Goal: Task Accomplishment & Management: Manage account settings

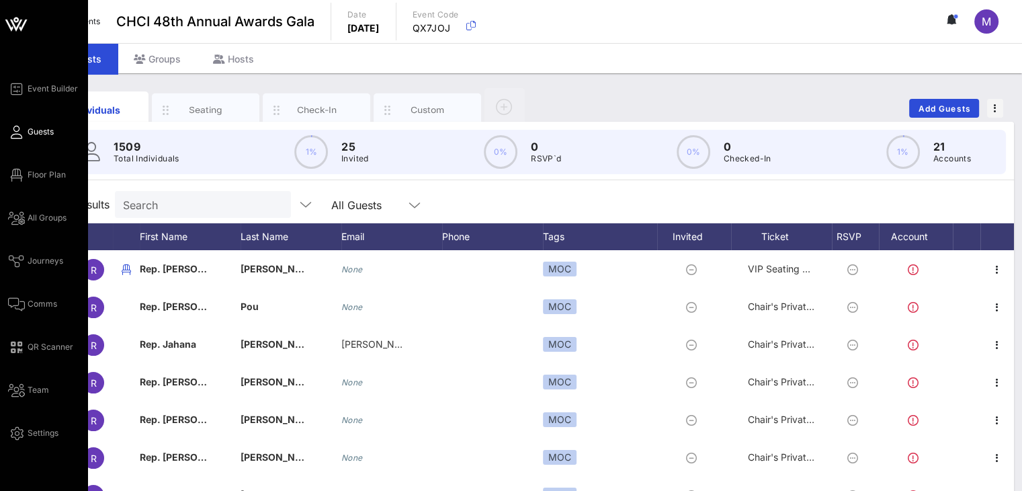
click at [24, 131] on icon at bounding box center [16, 132] width 17 height 2
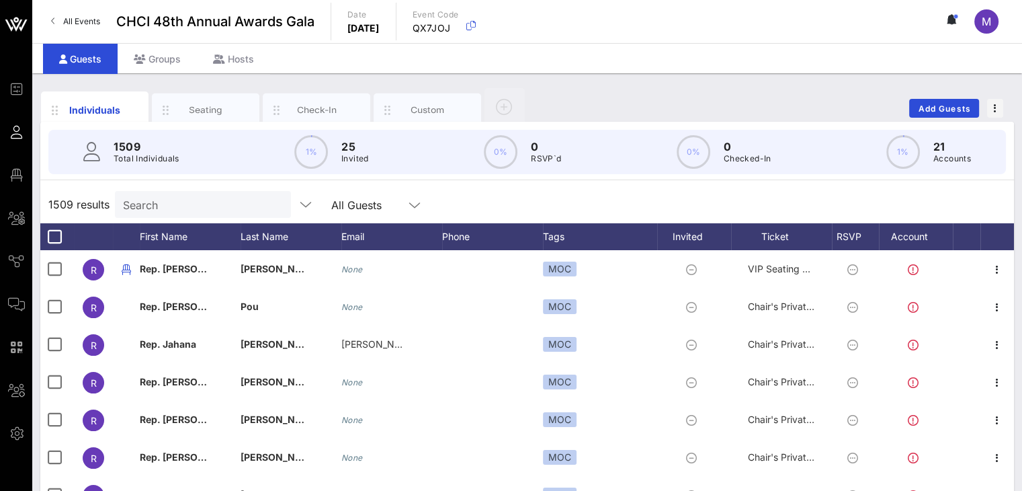
click at [239, 204] on input "Search" at bounding box center [201, 204] width 157 height 17
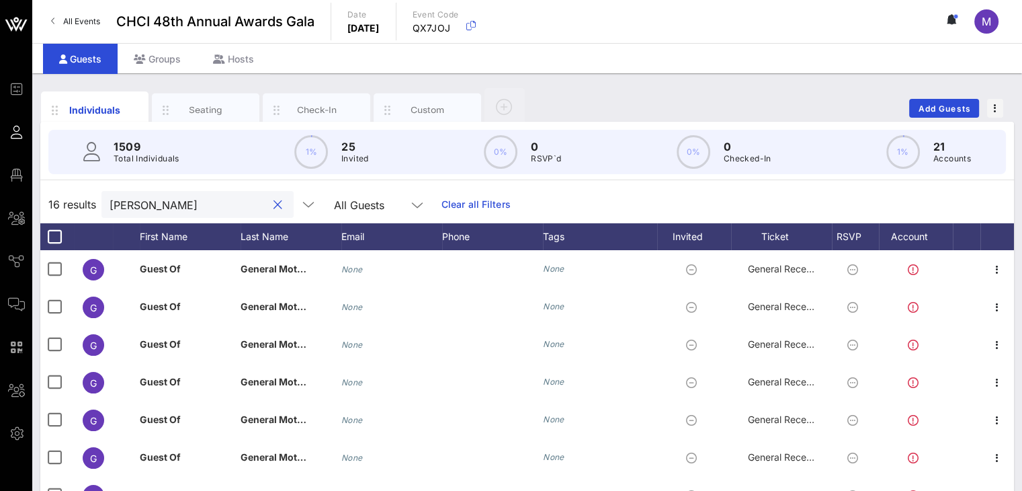
type input "[PERSON_NAME]"
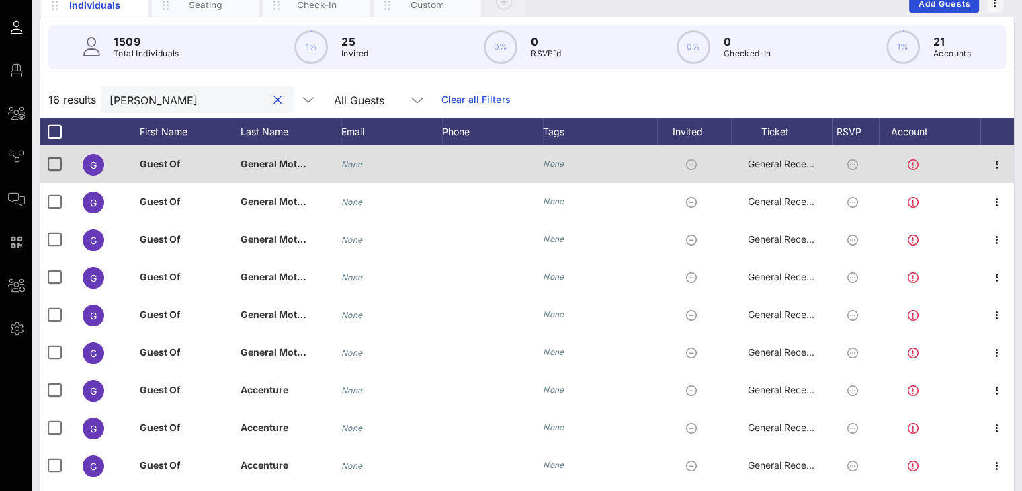
scroll to position [106, 0]
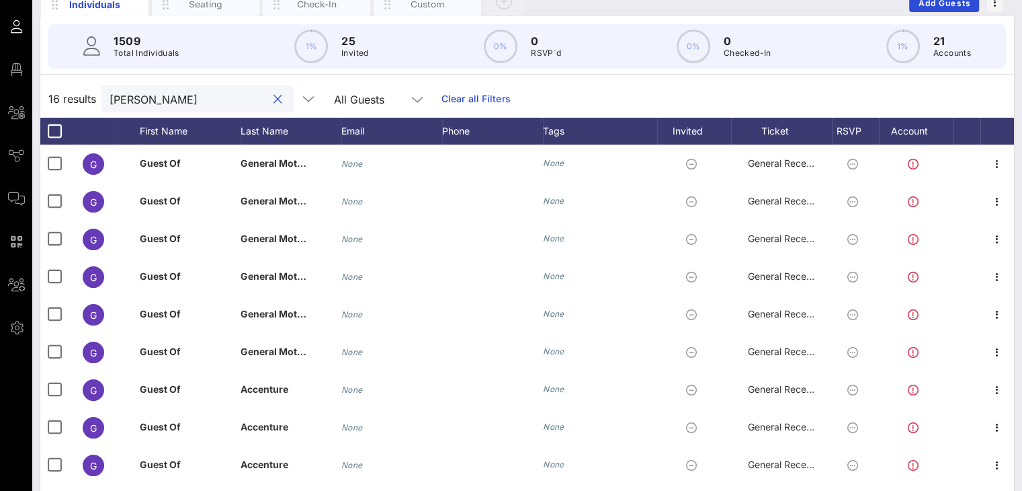
drag, startPoint x: 164, startPoint y: 98, endPoint x: 93, endPoint y: 89, distance: 71.1
click at [93, 89] on div "16 results [PERSON_NAME] All Guests Clear all Filters" at bounding box center [527, 99] width 974 height 38
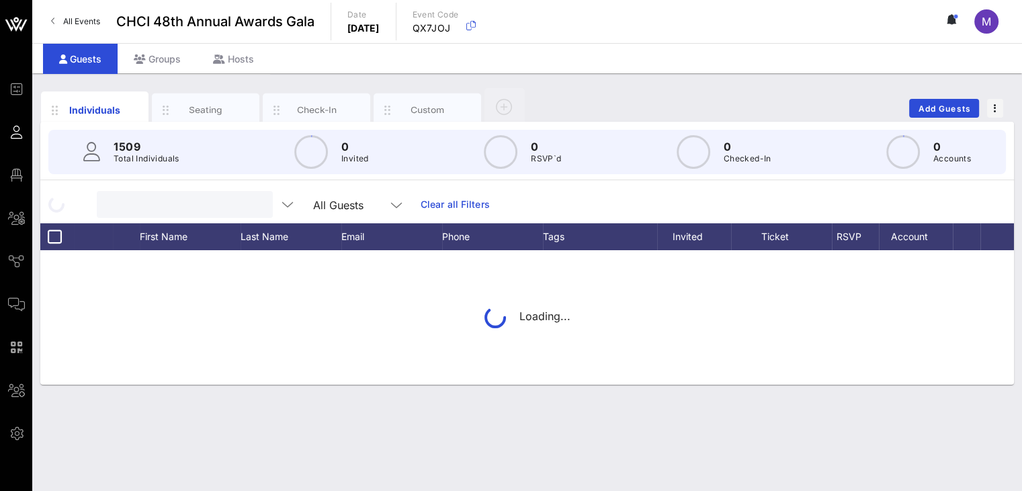
scroll to position [0, 0]
paste input "[PERSON_NAME][EMAIL_ADDRESS][PERSON_NAME][DOMAIN_NAME]"
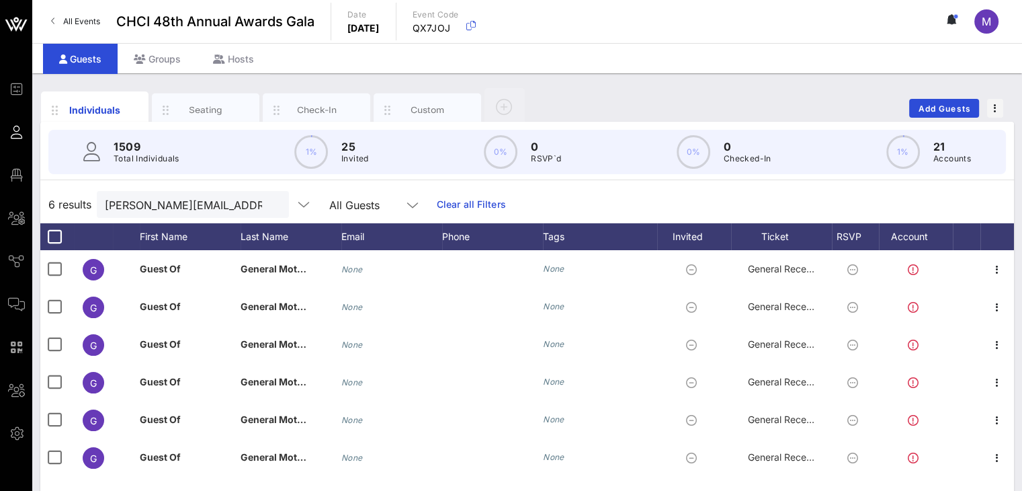
click at [565, 102] on div "Individuals Seating Check-In Custom Add Guests" at bounding box center [527, 108] width 974 height 43
drag, startPoint x: 226, startPoint y: 204, endPoint x: 92, endPoint y: 205, distance: 133.8
click at [92, 205] on div "6 results [PERSON_NAME][EMAIL_ADDRESS][PERSON_NAME][DOMAIN_NAME] All Guests Cle…" at bounding box center [527, 205] width 974 height 38
type input "general Motors"
click at [216, 112] on div "Seating" at bounding box center [206, 110] width 60 height 13
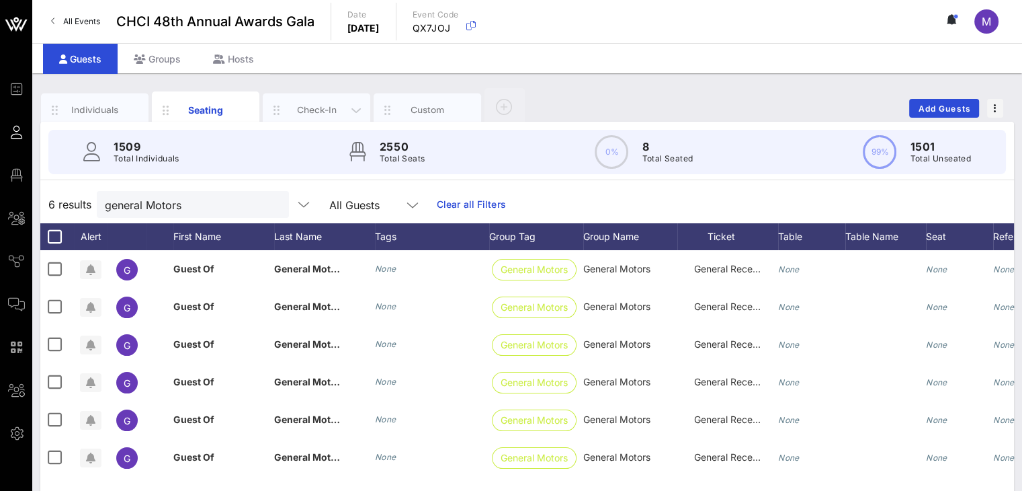
click at [293, 108] on div "Check-In" at bounding box center [317, 110] width 60 height 13
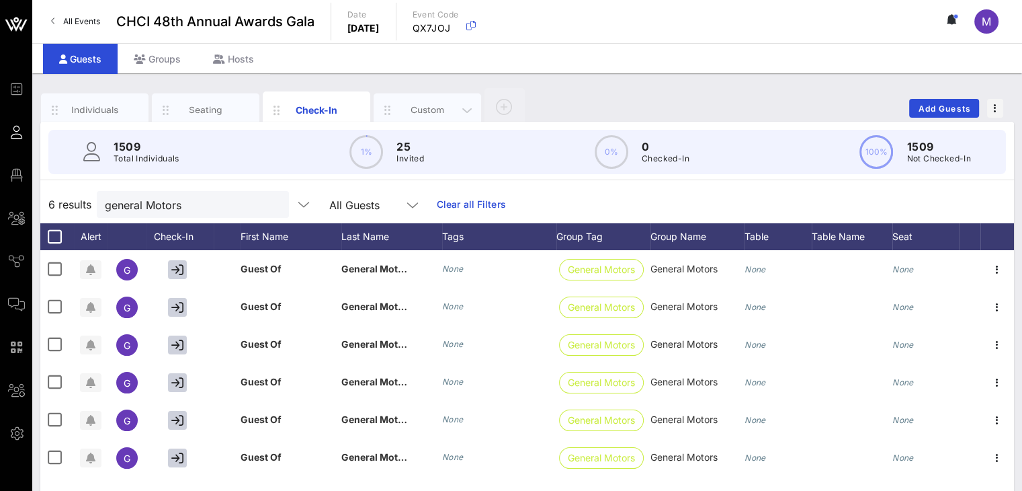
click at [417, 104] on div "Custom" at bounding box center [428, 110] width 60 height 13
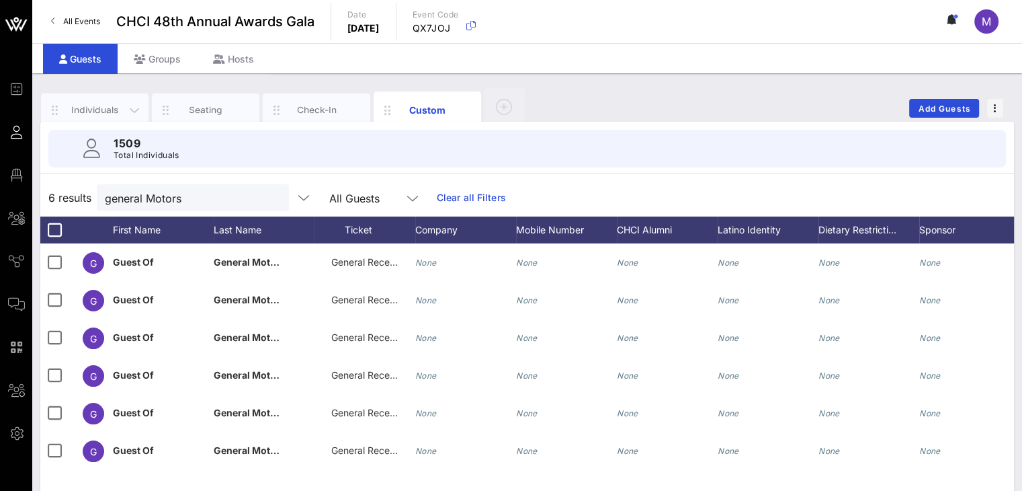
click at [106, 110] on div "Individuals" at bounding box center [95, 110] width 60 height 13
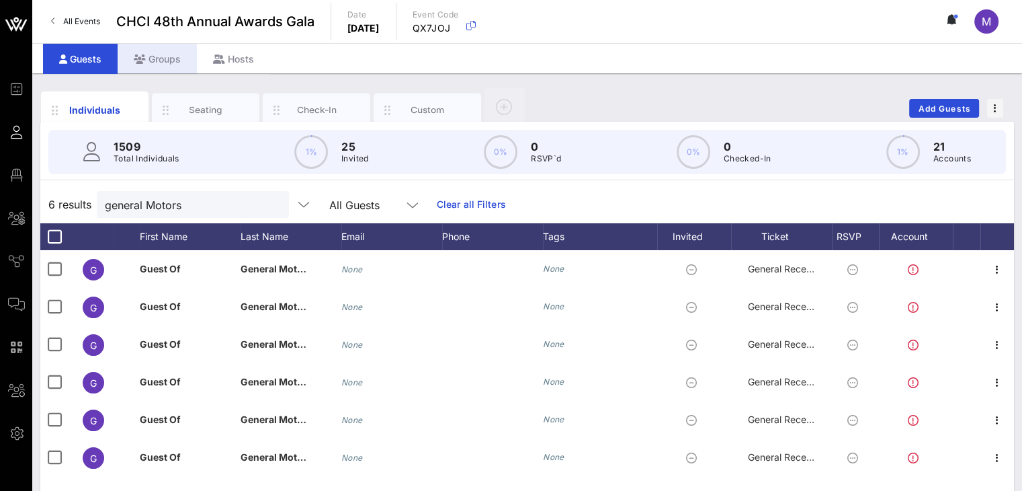
click at [159, 55] on div "Groups" at bounding box center [157, 59] width 79 height 30
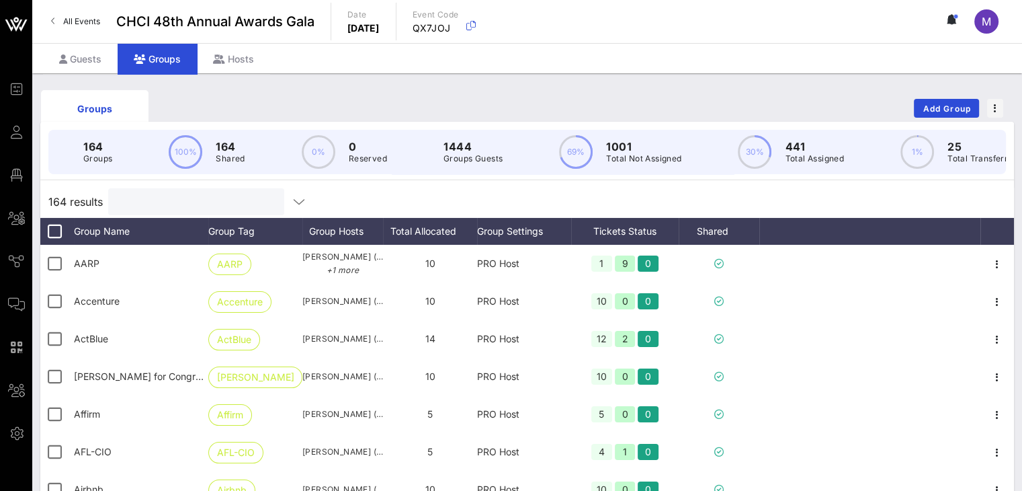
click at [183, 208] on input "text" at bounding box center [194, 201] width 157 height 17
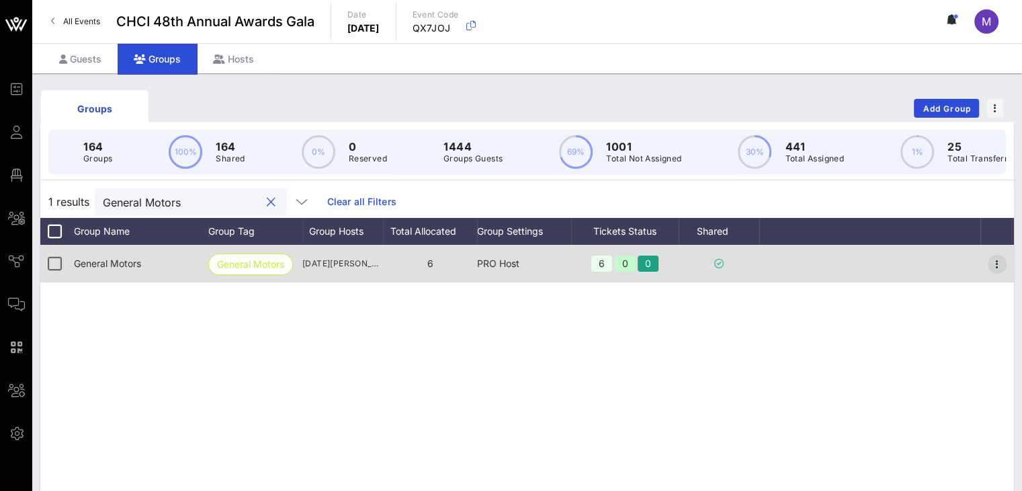
type input "General Motors"
click at [1000, 272] on icon "button" at bounding box center [997, 264] width 16 height 16
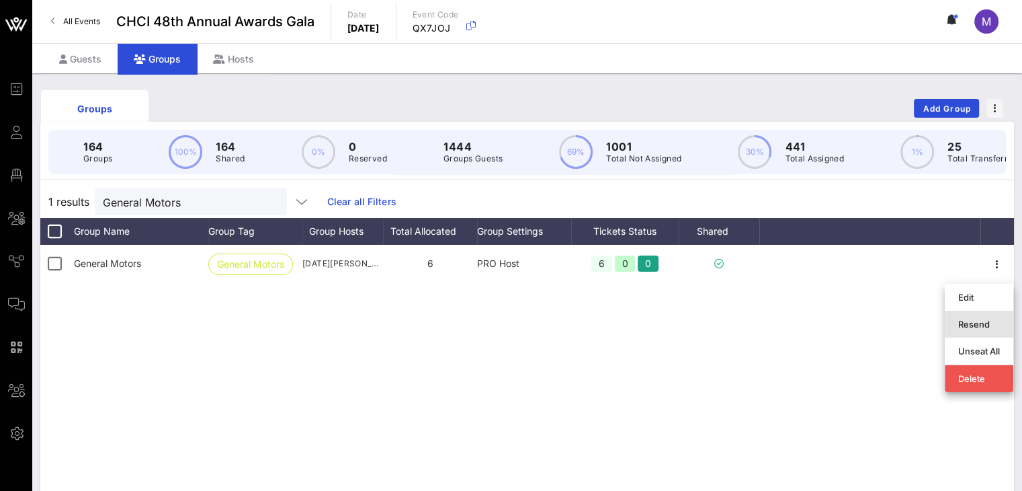
click at [973, 322] on div "Resend" at bounding box center [980, 324] width 42 height 11
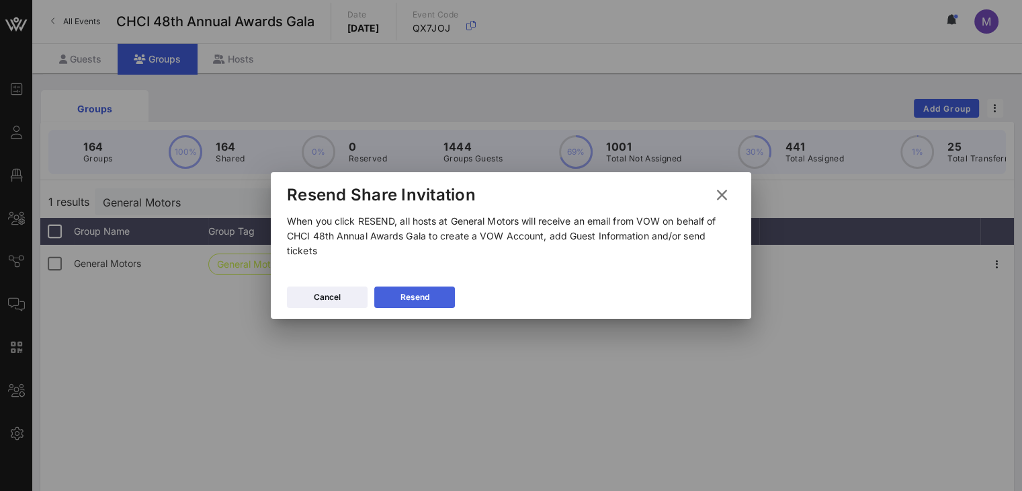
click at [423, 301] on div "Resend" at bounding box center [415, 296] width 29 height 13
